Goal: Find specific page/section: Find specific page/section

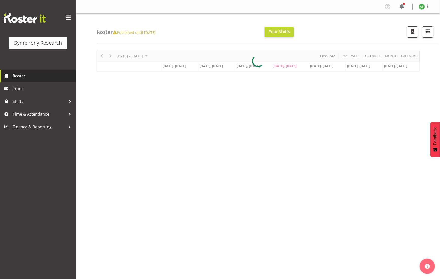
click at [30, 78] on span "Roster" at bounding box center [43, 76] width 61 height 8
click at [31, 76] on span "Roster" at bounding box center [43, 76] width 61 height 8
click at [22, 76] on span "Roster" at bounding box center [43, 76] width 61 height 8
click at [19, 75] on span "Roster" at bounding box center [43, 76] width 61 height 8
